Goal: Information Seeking & Learning: Learn about a topic

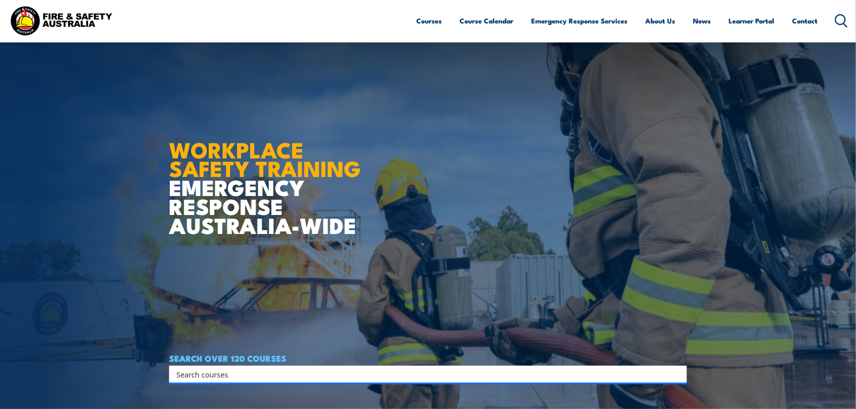
scroll to position [225, 0]
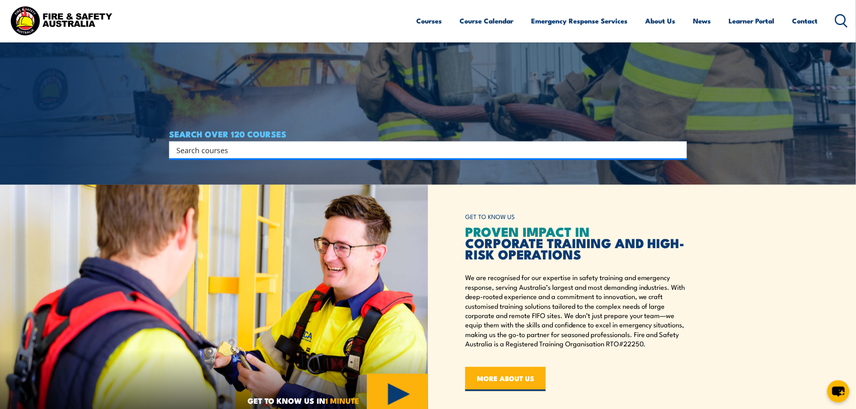
click at [256, 154] on input "Search input" at bounding box center [422, 150] width 493 height 12
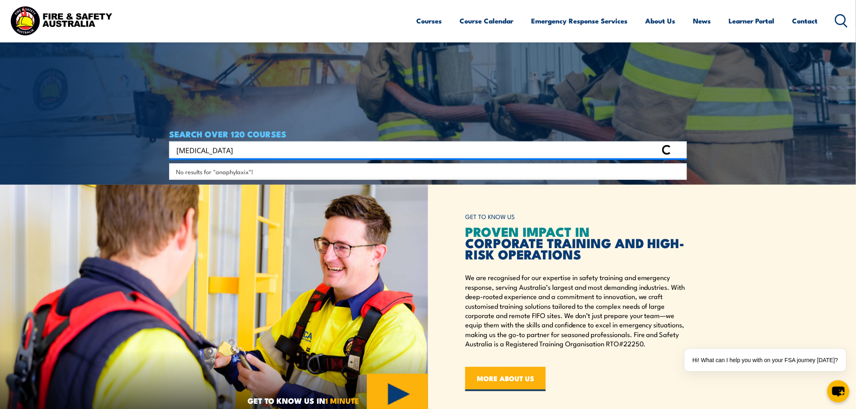
type input "[MEDICAL_DATA]"
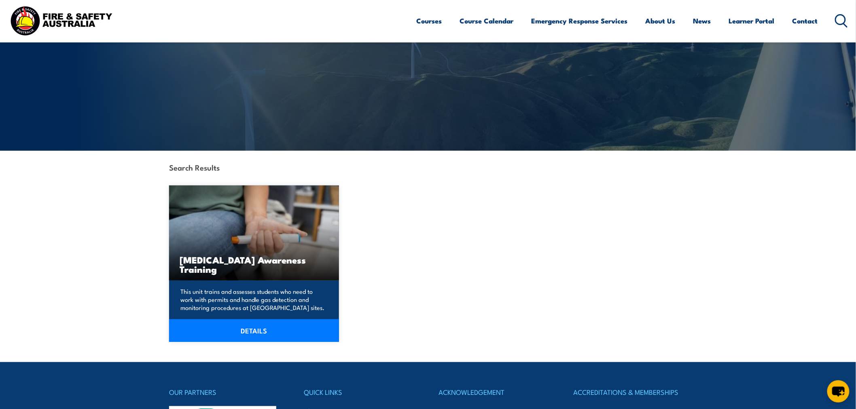
scroll to position [90, 0]
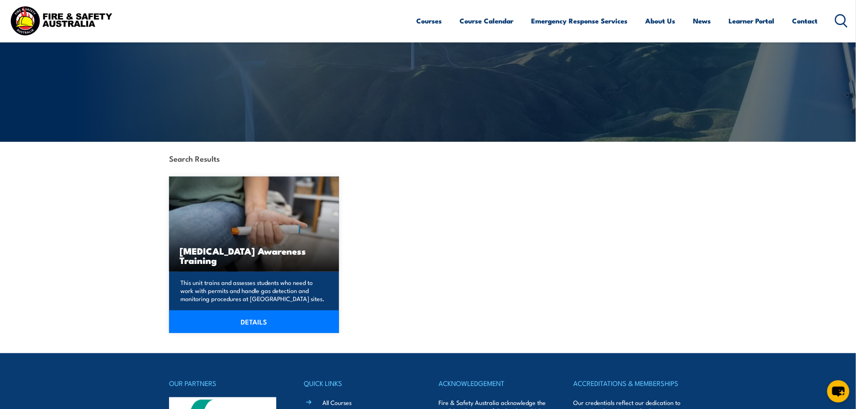
click at [265, 328] on link "DETAILS" at bounding box center [254, 322] width 170 height 23
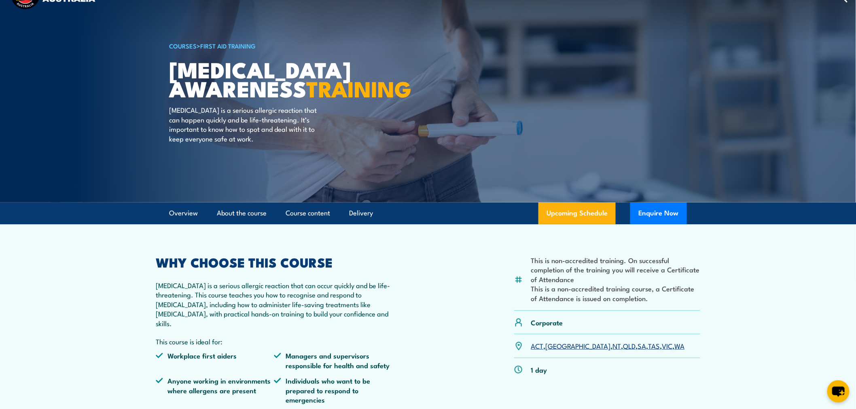
scroll to position [90, 0]
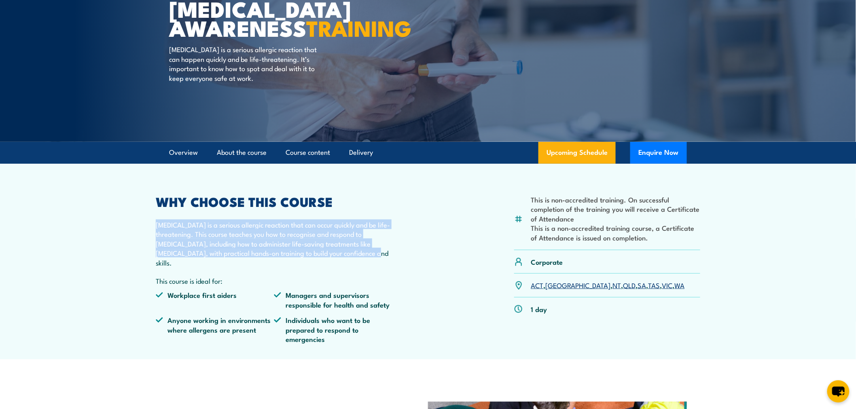
drag, startPoint x: 157, startPoint y: 225, endPoint x: 407, endPoint y: 257, distance: 252.8
click at [407, 257] on div "This is non-accredited training. On successful completion of the training you w…" at bounding box center [428, 273] width 545 height 154
copy p "Anaphylaxis is a serious allergic reaction that can occur quickly and be life-t…"
drag, startPoint x: 469, startPoint y: 305, endPoint x: 521, endPoint y: 238, distance: 84.6
click at [469, 305] on div "This is non-accredited training. On successful completion of the training you w…" at bounding box center [428, 273] width 545 height 154
